Goal: Task Accomplishment & Management: Complete application form

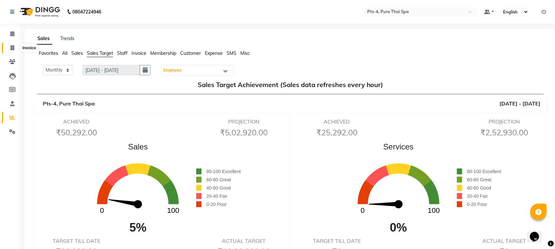
click at [10, 50] on span at bounding box center [13, 48] width 12 height 8
select select "service"
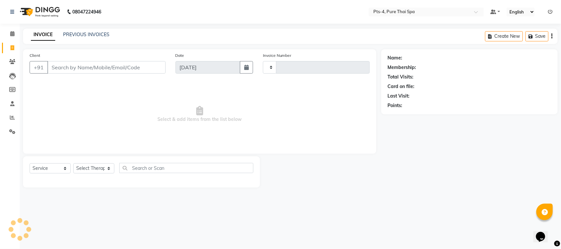
type input "2372"
select select "6459"
click at [81, 66] on input "Client" at bounding box center [106, 67] width 118 height 12
type input "9986600199"
click at [459, 163] on div "Name: Membership: Total Visits: Card on file: Last Visit: Points:" at bounding box center [473, 118] width 182 height 138
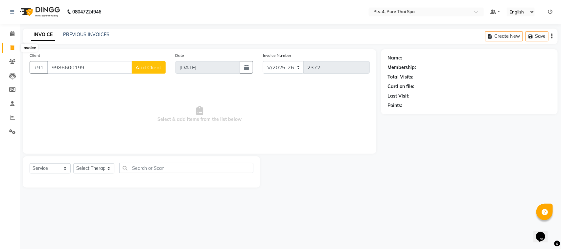
click at [10, 48] on span at bounding box center [13, 48] width 12 height 8
select select "service"
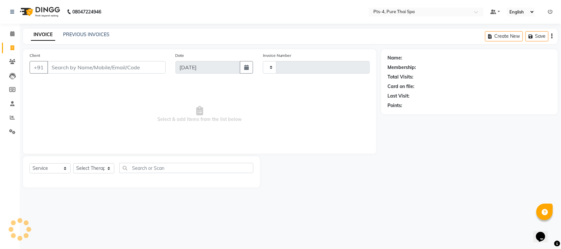
type input "2372"
select select "6459"
click at [338, 192] on main "INVOICE PREVIOUS INVOICES Create New Save Client +91 Date [DATE] Invoice Number…" at bounding box center [291, 113] width 542 height 169
click at [87, 32] on link "PREVIOUS INVOICES" at bounding box center [86, 35] width 46 height 6
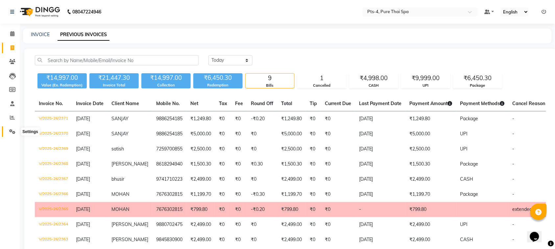
click at [12, 131] on icon at bounding box center [12, 131] width 6 height 5
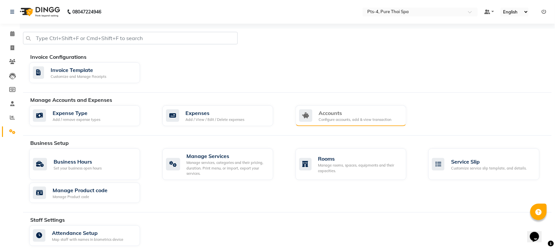
click at [332, 115] on div "Accounts" at bounding box center [355, 113] width 73 height 8
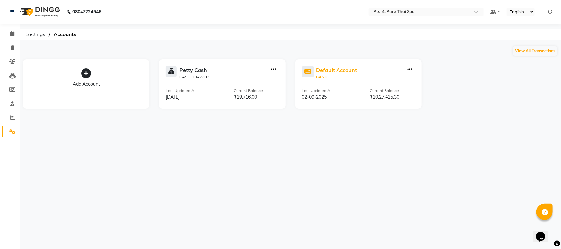
click at [329, 73] on div "Default Account" at bounding box center [337, 70] width 41 height 8
select select "5481"
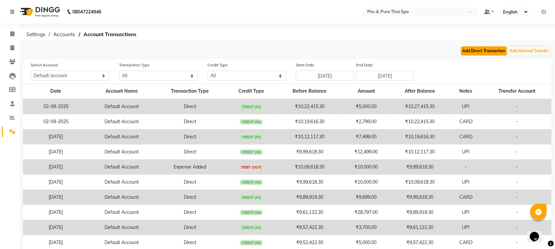
click at [479, 49] on button "Add Direct Transaction" at bounding box center [484, 50] width 46 height 9
select select "direct"
select select
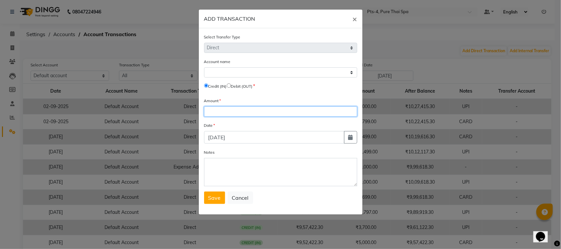
click at [241, 109] on input "number" at bounding box center [280, 112] width 153 height 10
type input "9999"
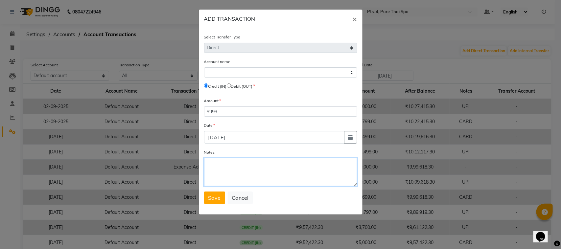
click at [239, 170] on textarea "Notes" at bounding box center [280, 172] width 153 height 28
type textarea "u"
type textarea "UPI"
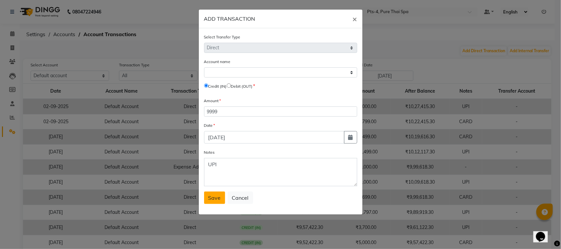
click at [211, 195] on span "Save" at bounding box center [215, 198] width 12 height 7
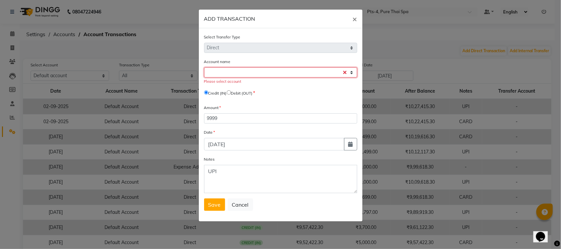
click at [216, 68] on select "Select" at bounding box center [280, 72] width 153 height 10
select select "Select"
click at [204, 67] on select "Select" at bounding box center [280, 72] width 153 height 10
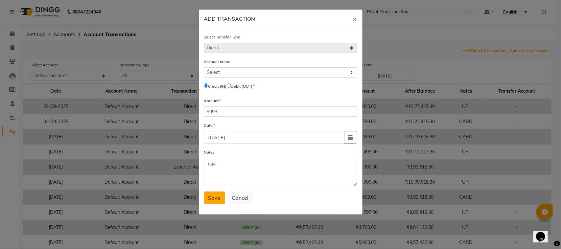
click at [212, 202] on button "Save" at bounding box center [214, 198] width 21 height 12
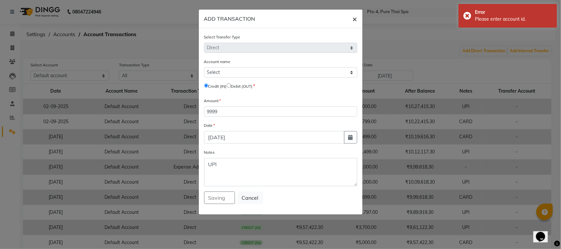
click at [351, 20] on button "×" at bounding box center [355, 19] width 15 height 18
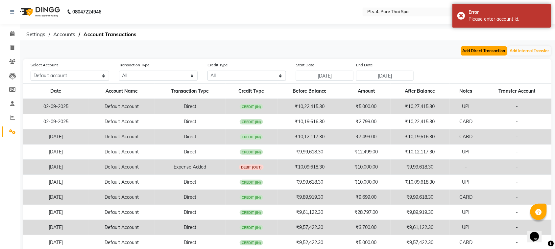
click at [483, 53] on button "Add Direct Transaction" at bounding box center [484, 50] width 46 height 9
select select "direct"
select select "5481"
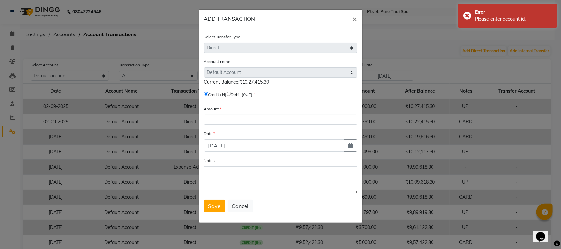
click at [219, 124] on form "Select Transfer Type Select Direct Internal Account name Select [PERSON_NAME] C…" at bounding box center [280, 123] width 153 height 179
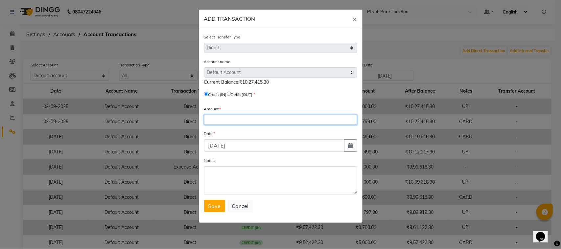
click at [221, 120] on input "number" at bounding box center [280, 120] width 153 height 10
type input "9999"
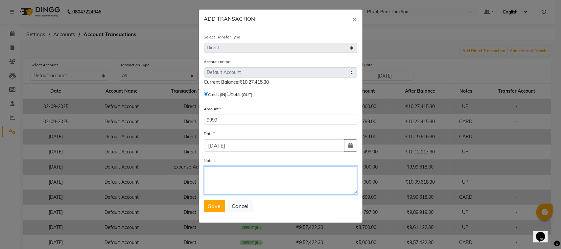
click at [234, 178] on textarea "Notes" at bounding box center [280, 180] width 153 height 28
type textarea "UPI"
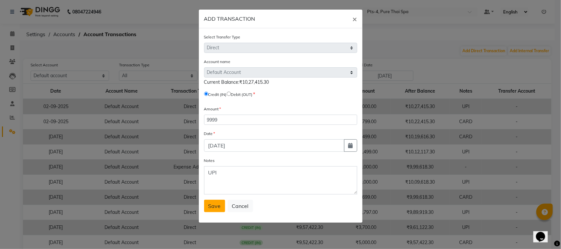
click at [217, 208] on span "Save" at bounding box center [215, 206] width 12 height 7
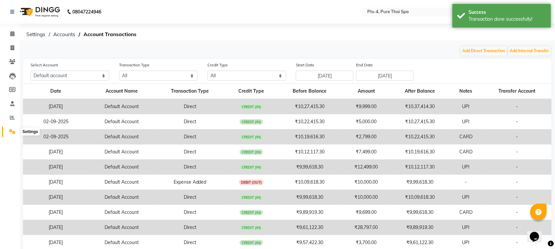
click at [12, 132] on icon at bounding box center [12, 131] width 6 height 5
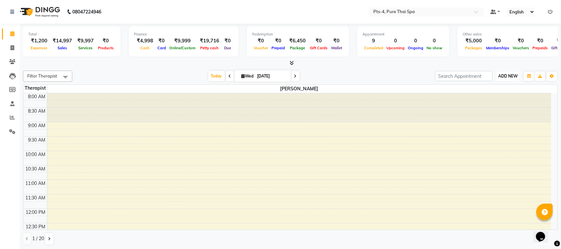
click at [516, 78] on span "ADD NEW" at bounding box center [508, 76] width 19 height 5
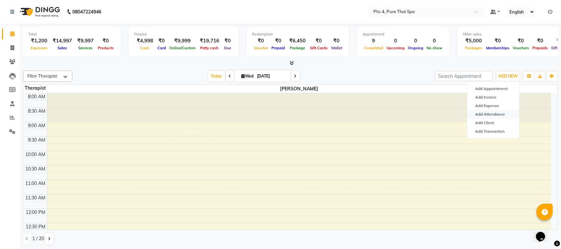
click at [497, 114] on link "Add Attendance" at bounding box center [494, 114] width 52 height 9
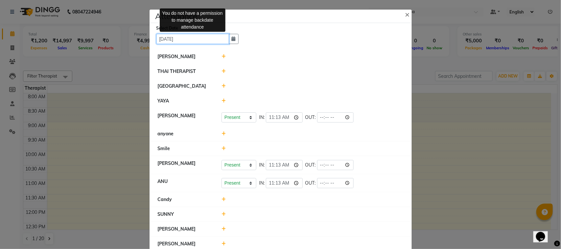
click at [172, 42] on input "[DATE]" at bounding box center [193, 39] width 73 height 10
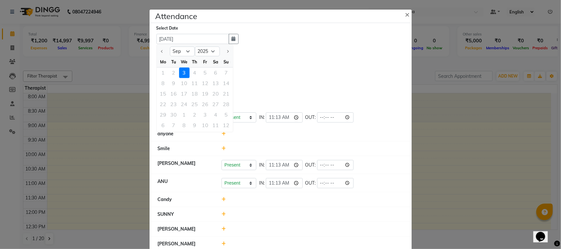
click at [173, 72] on div "1 2 3 4 5 6 7" at bounding box center [195, 73] width 76 height 11
click at [171, 73] on div "1 2 3 4 5 6 7" at bounding box center [195, 73] width 76 height 11
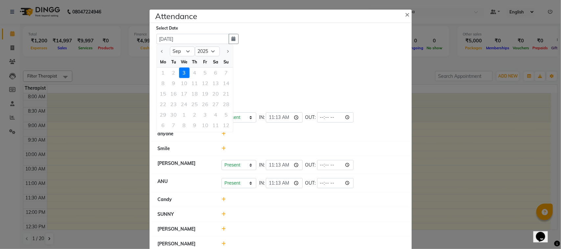
click at [356, 45] on div "Select Date 03-09-2025 Sep 2025 Mo Tu We Th Fr Sa Su 1 2 3 4 5 6 7 8 9 10 11 12…" at bounding box center [281, 204] width 262 height 362
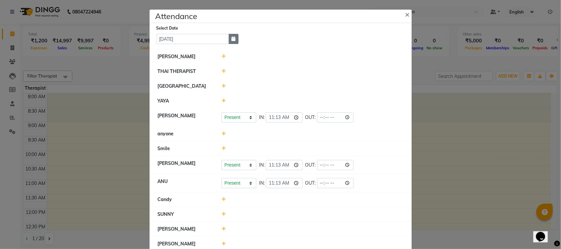
click at [232, 38] on icon "button" at bounding box center [234, 39] width 4 height 5
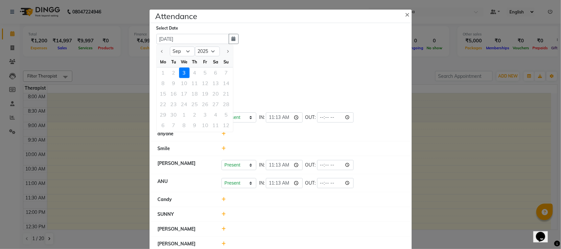
click at [168, 74] on div "1 2 3 4 5 6 7" at bounding box center [195, 73] width 76 height 11
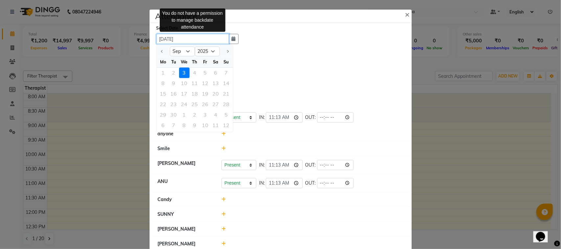
click at [161, 35] on input "[DATE]" at bounding box center [193, 39] width 73 height 10
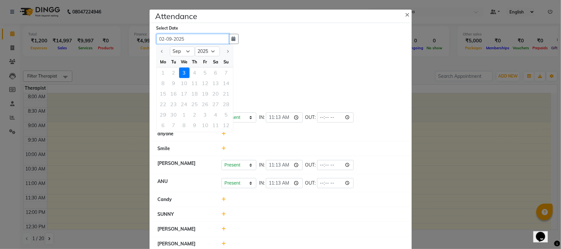
type input "02-09-2025"
click at [265, 54] on div at bounding box center [313, 56] width 192 height 7
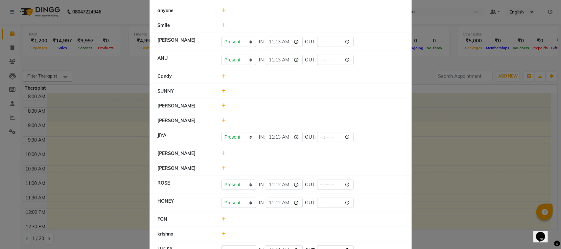
scroll to position [146, 0]
